Goal: Use online tool/utility: Utilize a website feature to perform a specific function

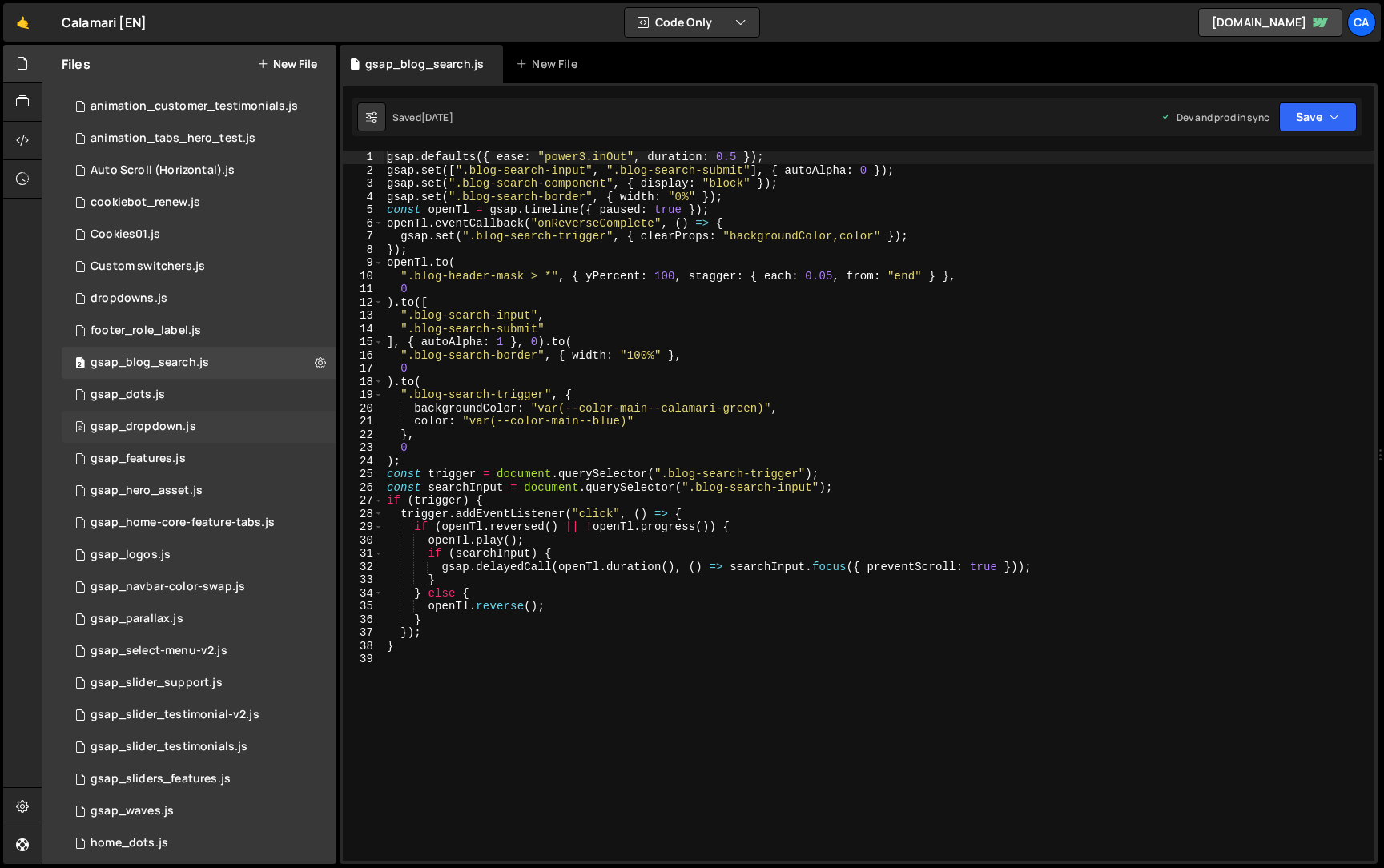
scroll to position [57, 0]
click at [176, 573] on div "9 gsap_navbar-color-swap.js 0" at bounding box center [198, 586] width 275 height 32
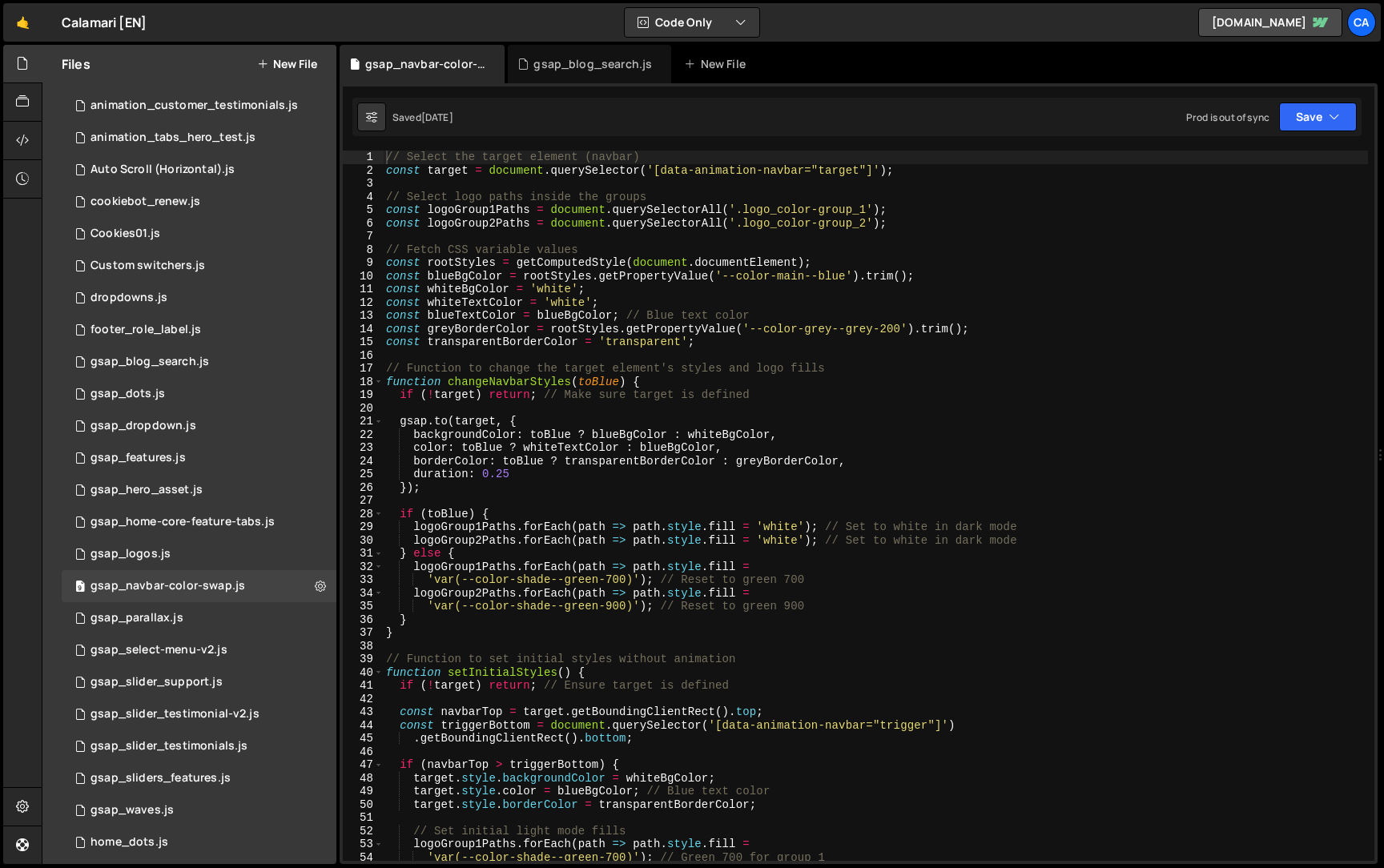
click at [737, 278] on div "// Select the target element (navbar) const target = document . querySelector (…" at bounding box center [874, 518] width 985 height 736
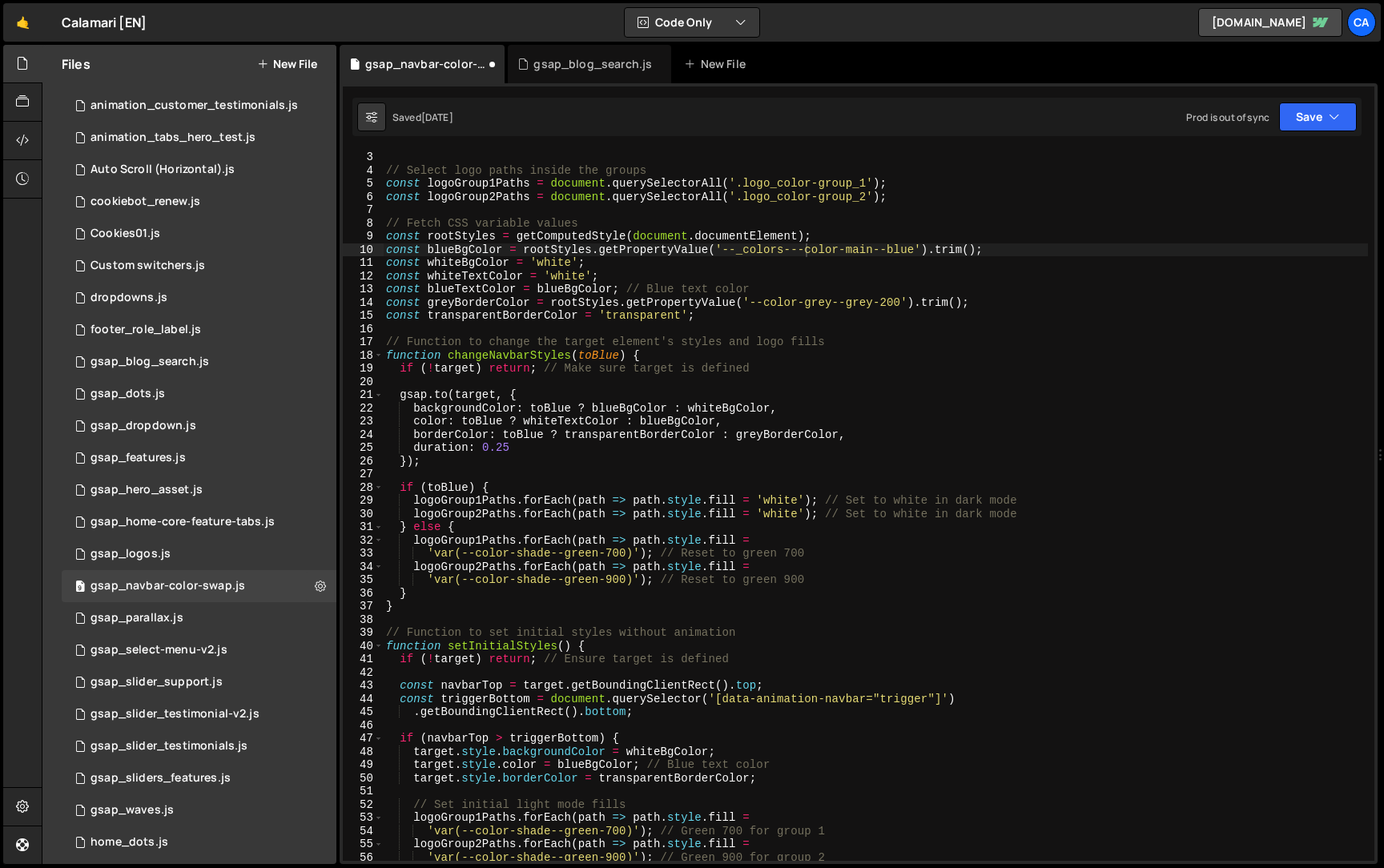
scroll to position [0, 0]
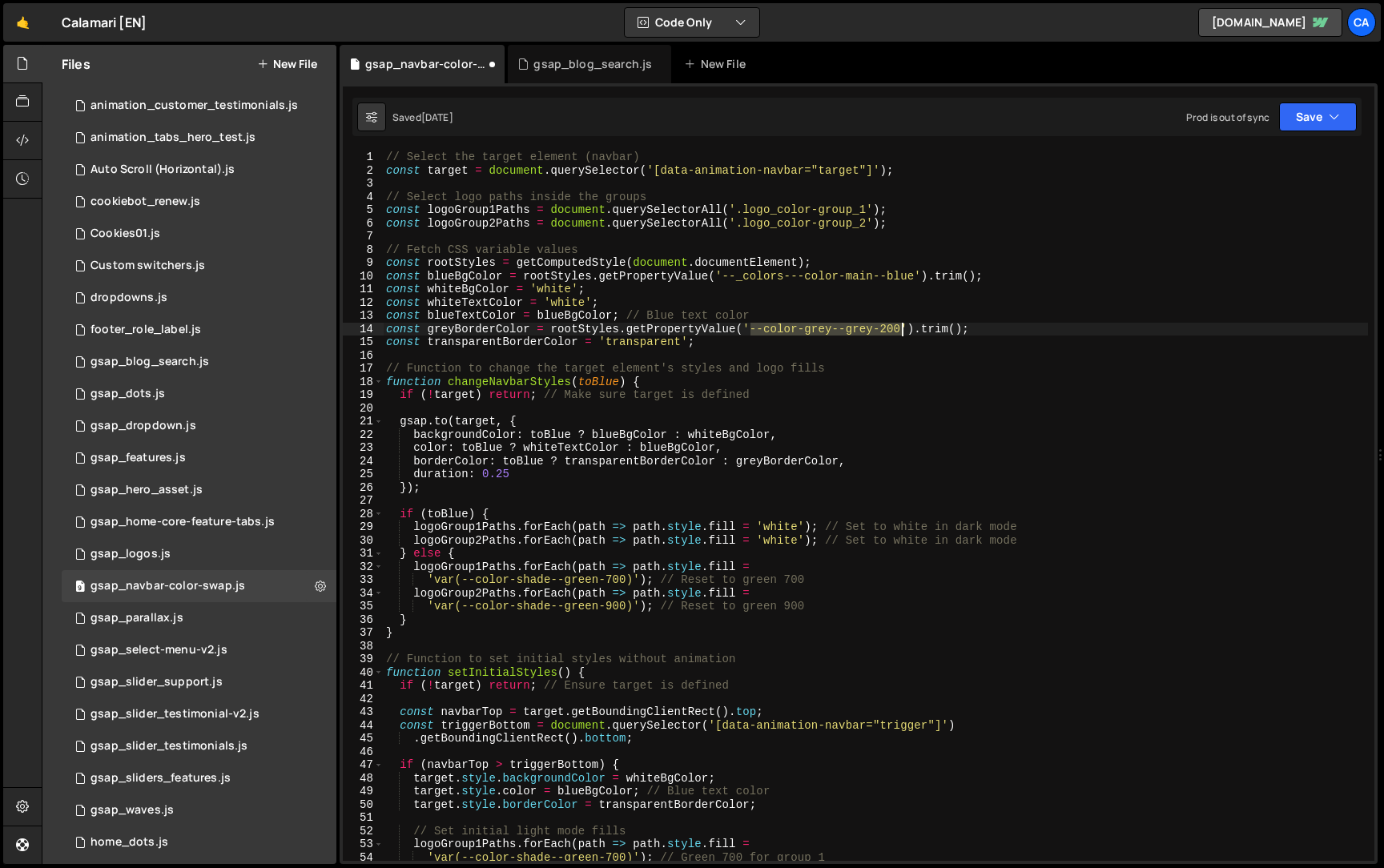
drag, startPoint x: 750, startPoint y: 331, endPoint x: 902, endPoint y: 331, distance: 152.0
click at [902, 331] on div "// Select the target element (navbar) const target = document . querySelector (…" at bounding box center [874, 518] width 985 height 736
paste textarea "var(--_colors---context-color--stroke)"
click at [776, 329] on div "// Select the target element (navbar) const target = document . querySelector (…" at bounding box center [874, 518] width 985 height 736
click at [985, 328] on div "// Select the target element (navbar) const target = document . querySelector (…" at bounding box center [874, 518] width 985 height 736
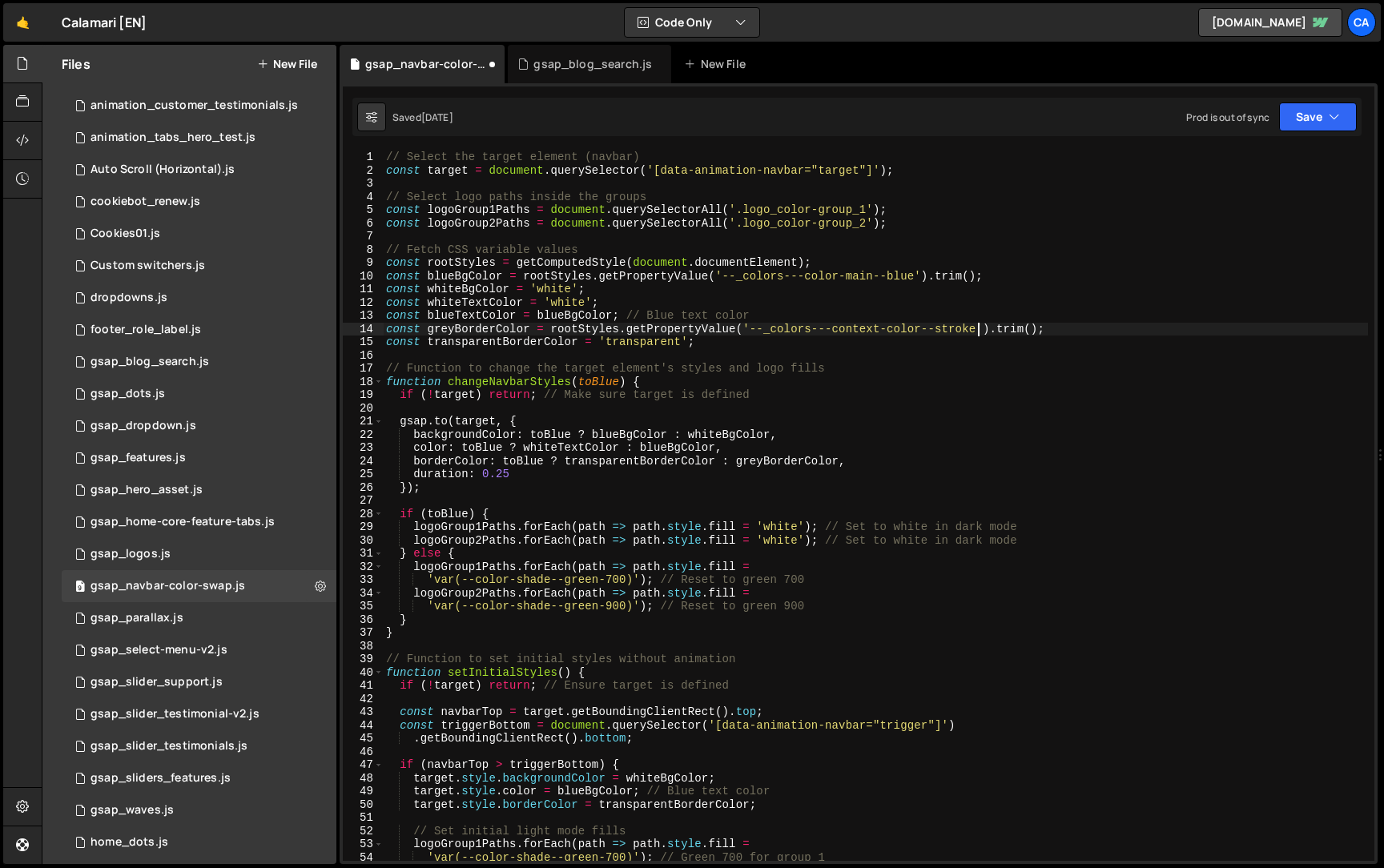
click at [848, 268] on div "// Select the target element (navbar) const target = document . querySelector (…" at bounding box center [874, 518] width 985 height 736
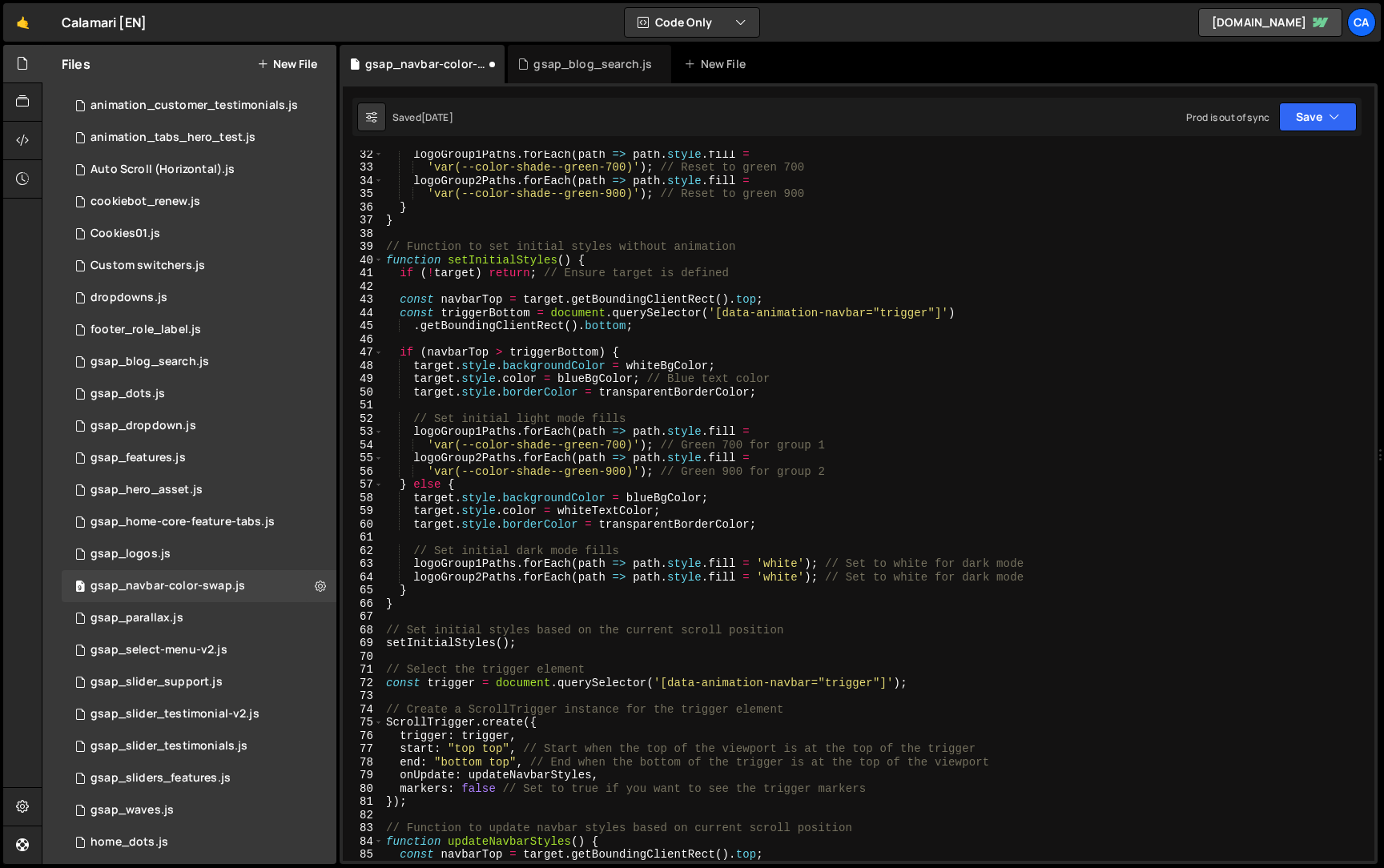
scroll to position [412, 0]
click at [475, 446] on div "logoGroup1Paths . forEach ( path => path . style . fill = 'var(--color-shade--g…" at bounding box center [874, 515] width 985 height 736
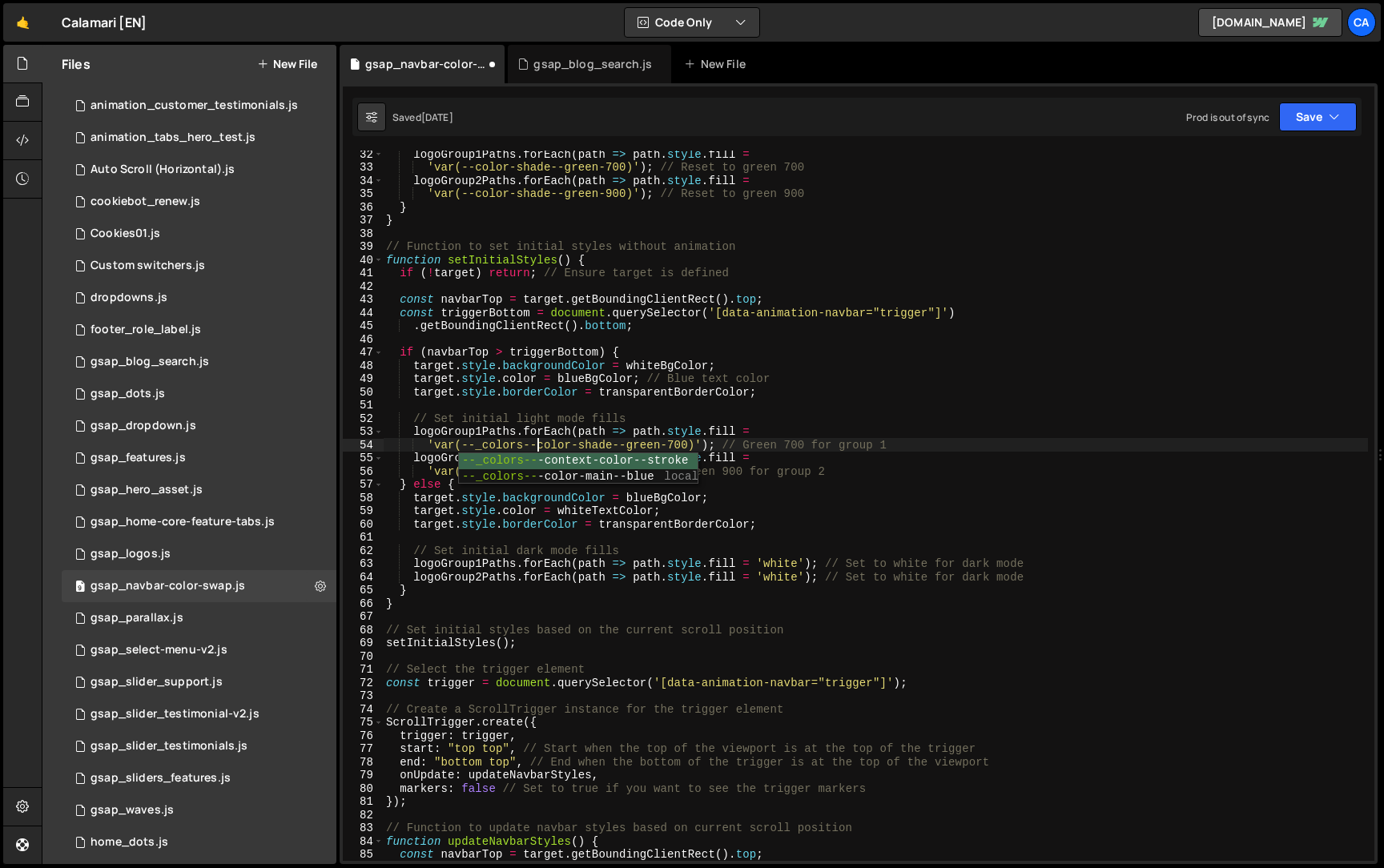
scroll to position [0, 10]
click at [500, 418] on div "logoGroup1Paths . forEach ( path => path . style . fill = 'var(--color-shade--g…" at bounding box center [874, 515] width 985 height 736
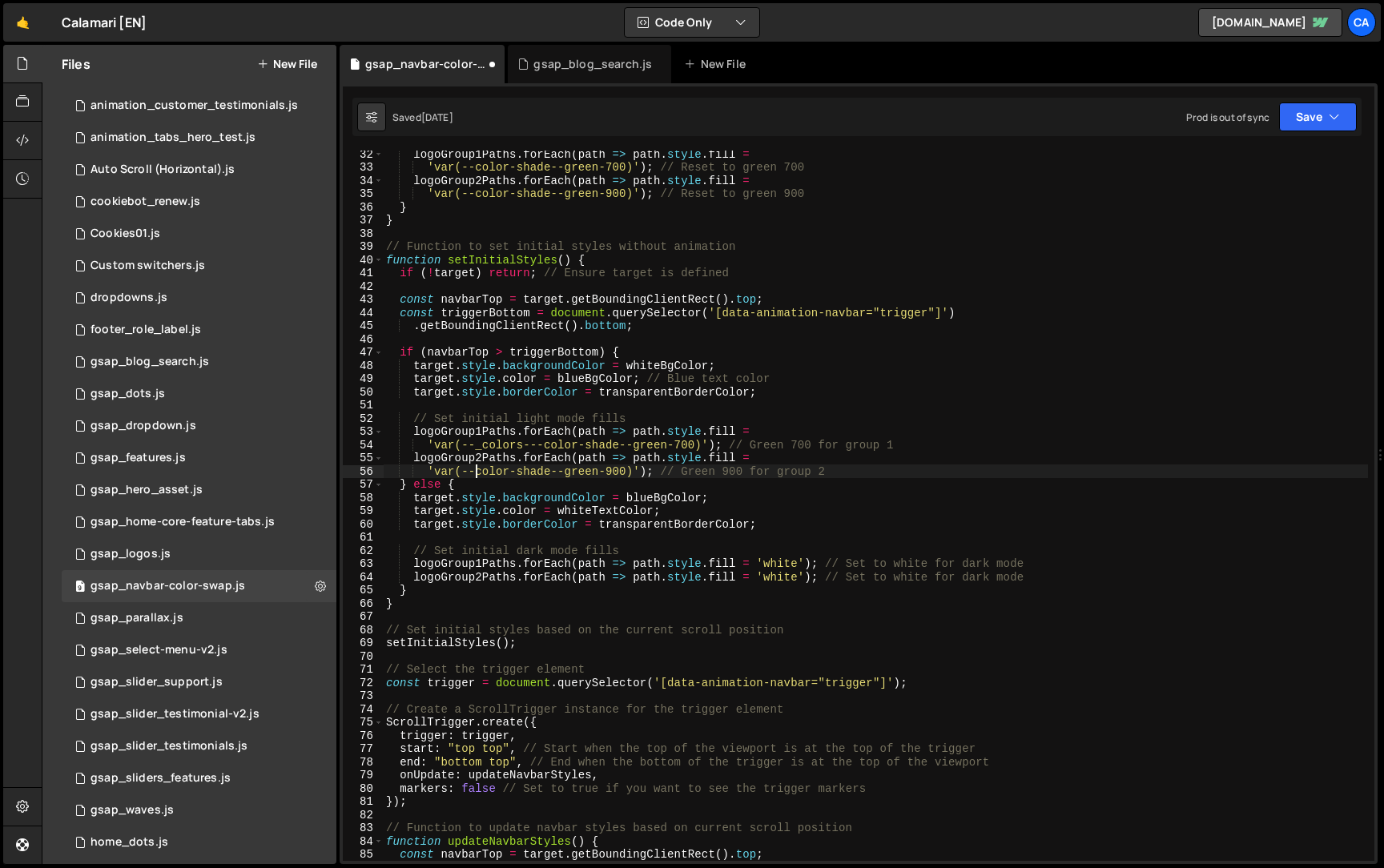
click at [476, 475] on div "logoGroup1Paths . forEach ( path => path . style . fill = 'var(--color-shade--g…" at bounding box center [874, 515] width 985 height 736
click at [553, 358] on div "logoGroup1Paths . forEach ( path => path . style . fill = 'var(--color-shade--g…" at bounding box center [874, 515] width 985 height 736
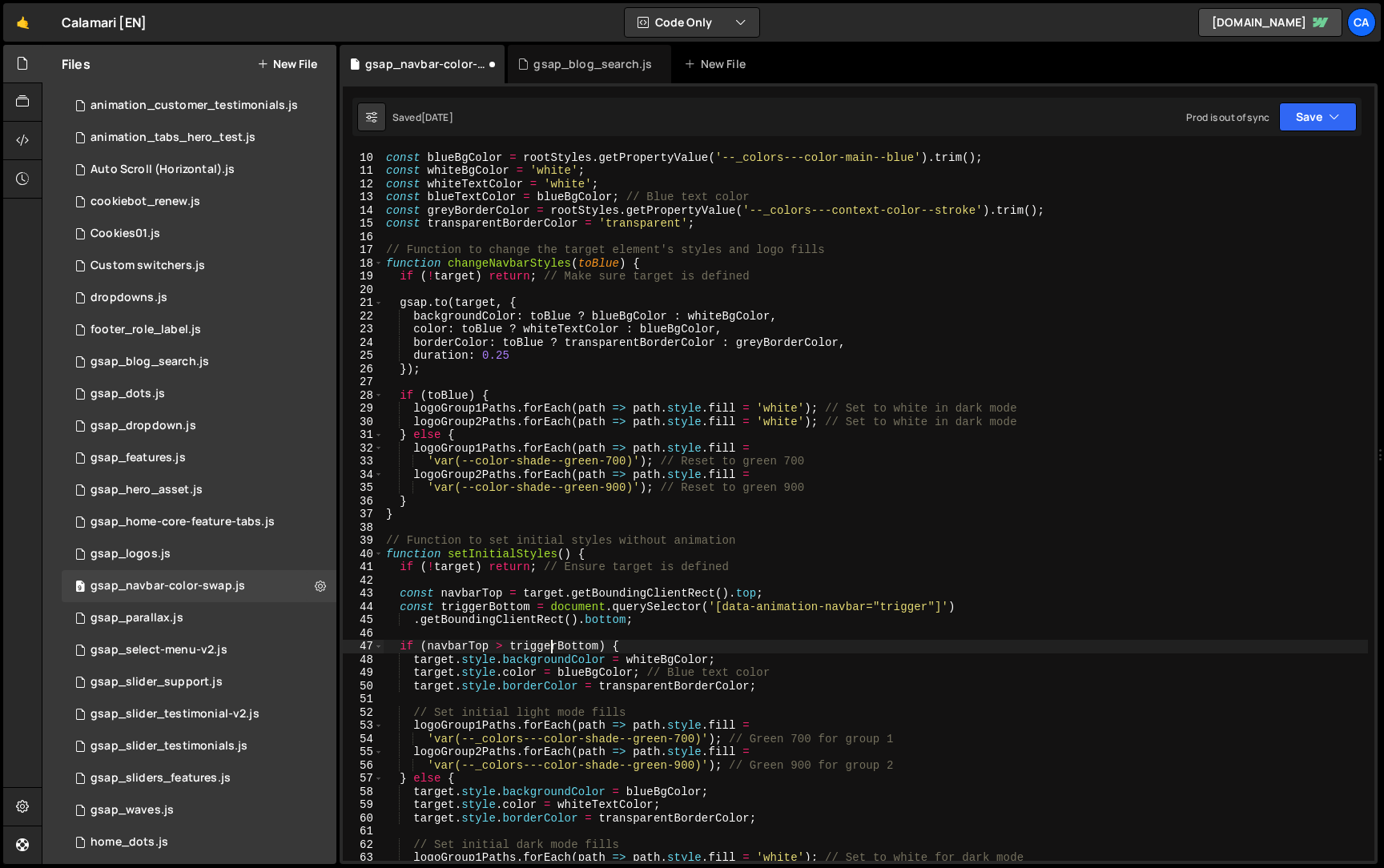
scroll to position [0, 0]
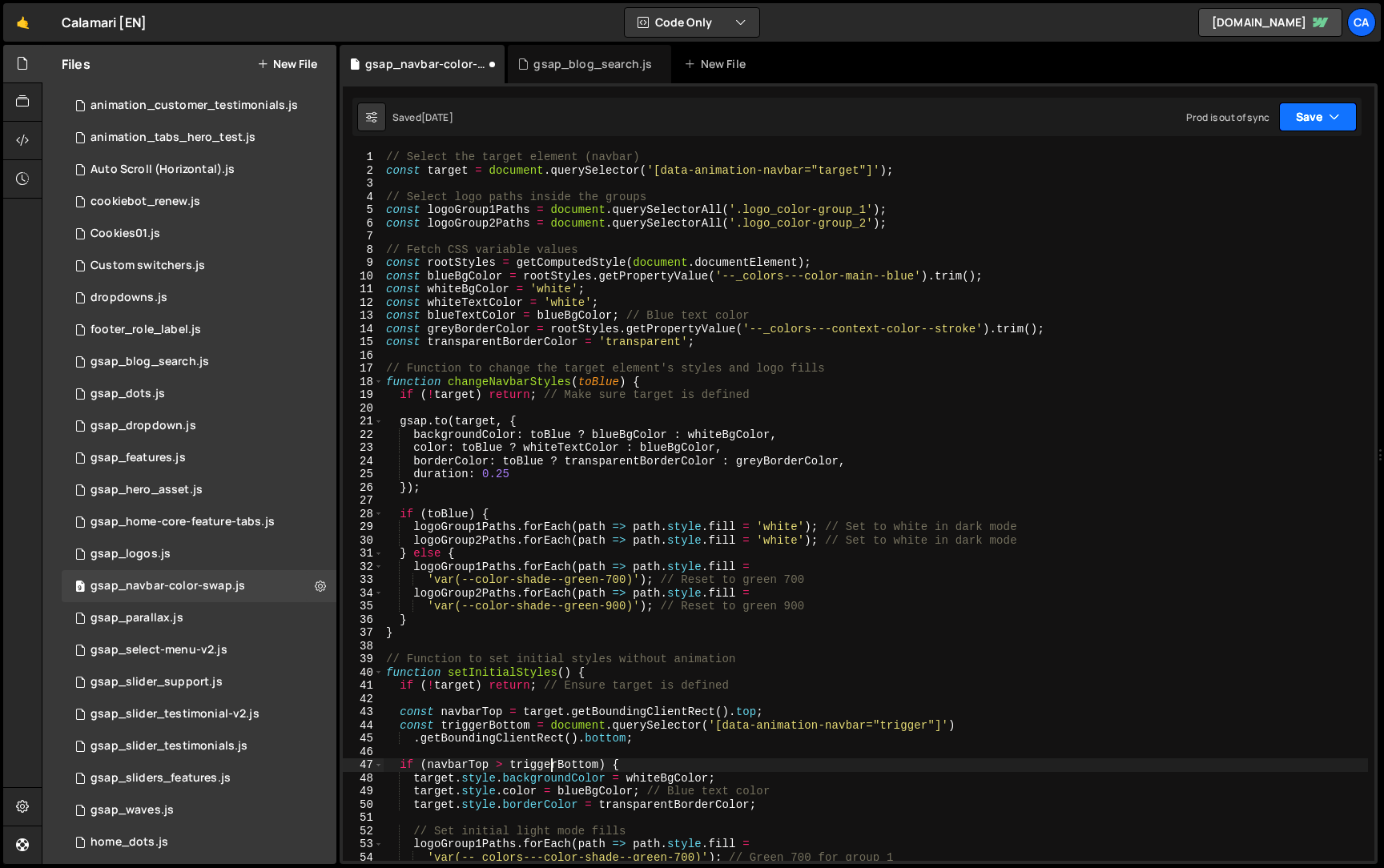
type textarea "if (navbarTop > triggerBottom) {"
click at [1297, 130] on button "Save" at bounding box center [1317, 117] width 78 height 29
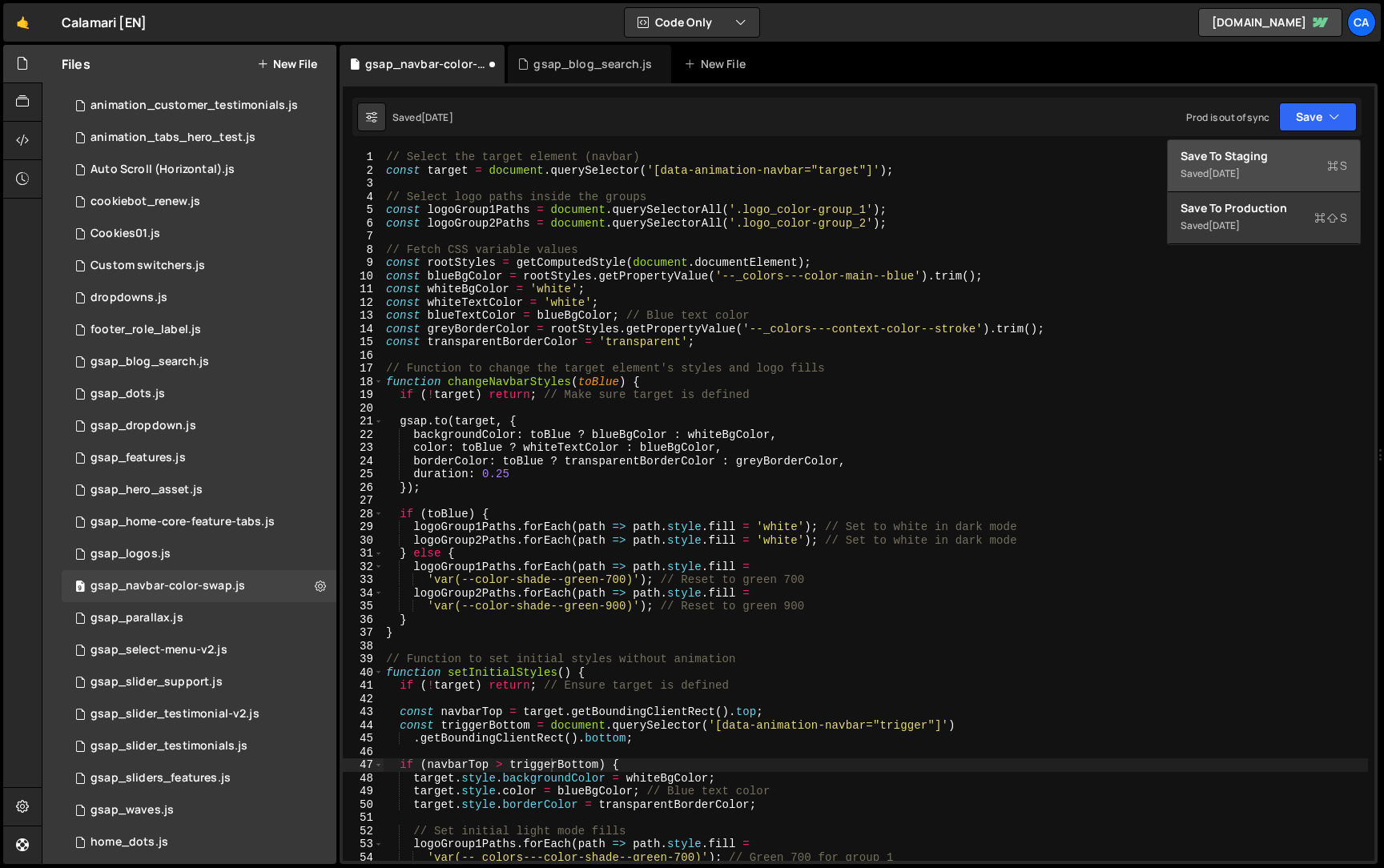
click at [1268, 162] on div "Save to Staging S" at bounding box center [1263, 156] width 167 height 16
